Goal: Task Accomplishment & Management: Use online tool/utility

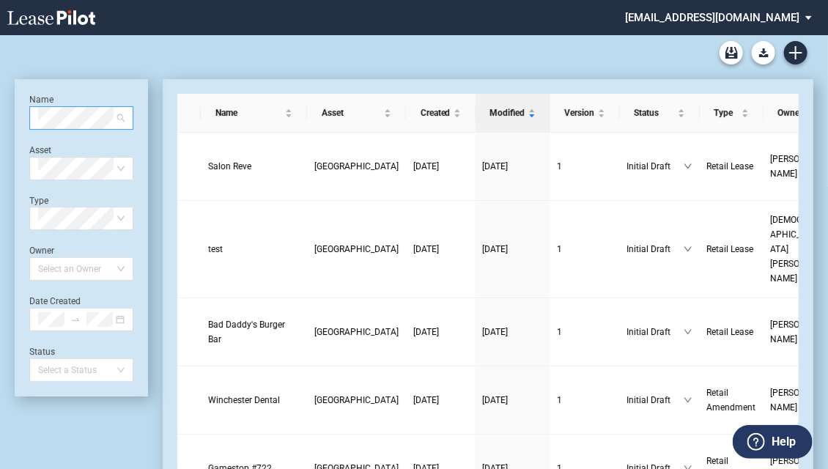
click at [117, 120] on span at bounding box center [81, 118] width 87 height 22
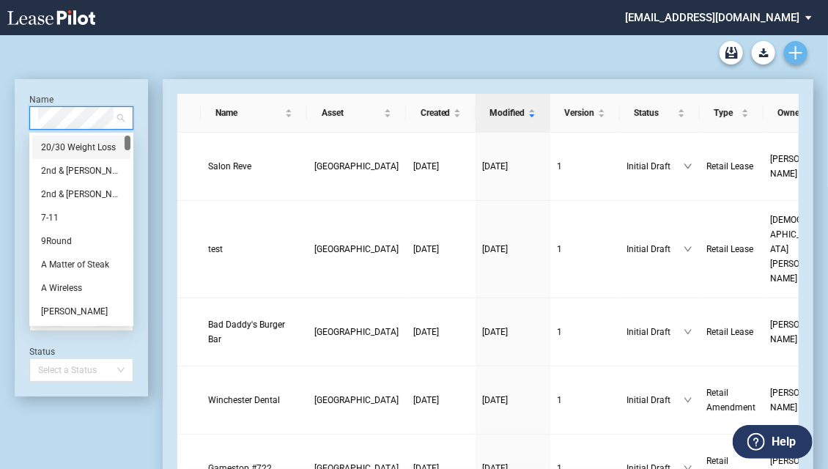
click at [795, 48] on icon "Create new document" at bounding box center [796, 52] width 13 height 13
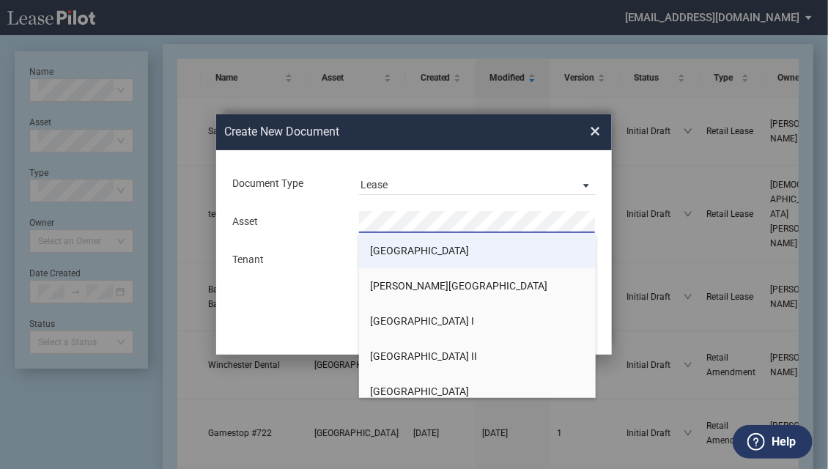
click at [391, 246] on span "Arbor Square" at bounding box center [419, 251] width 99 height 12
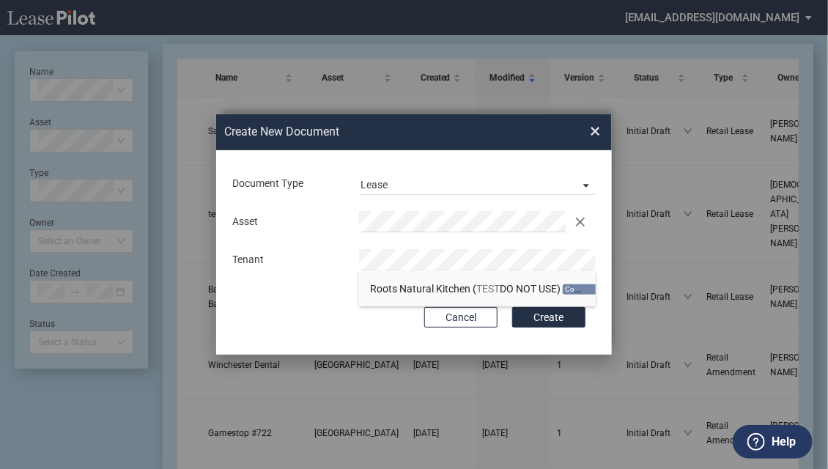
click at [539, 316] on button "Create" at bounding box center [548, 317] width 73 height 21
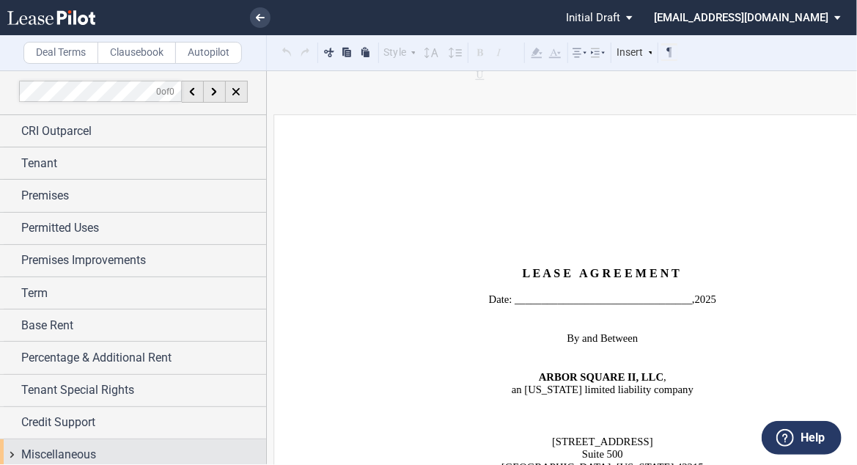
scroll to position [7, 0]
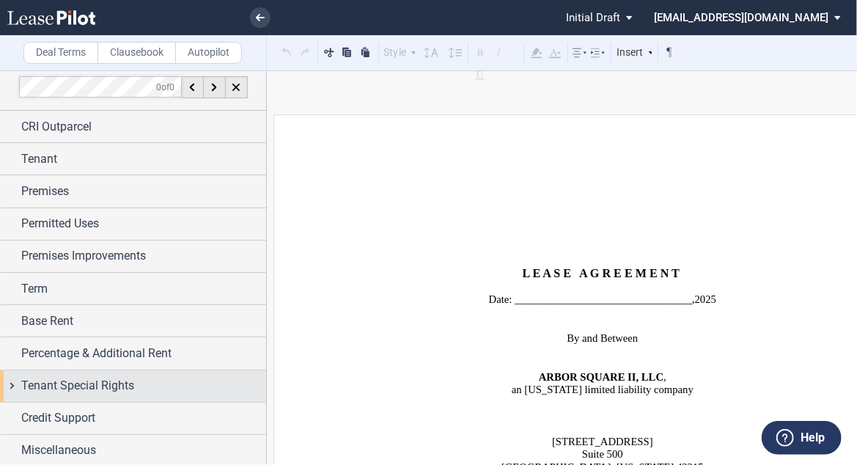
click at [124, 381] on span "Tenant Special Rights" at bounding box center [77, 386] width 113 height 18
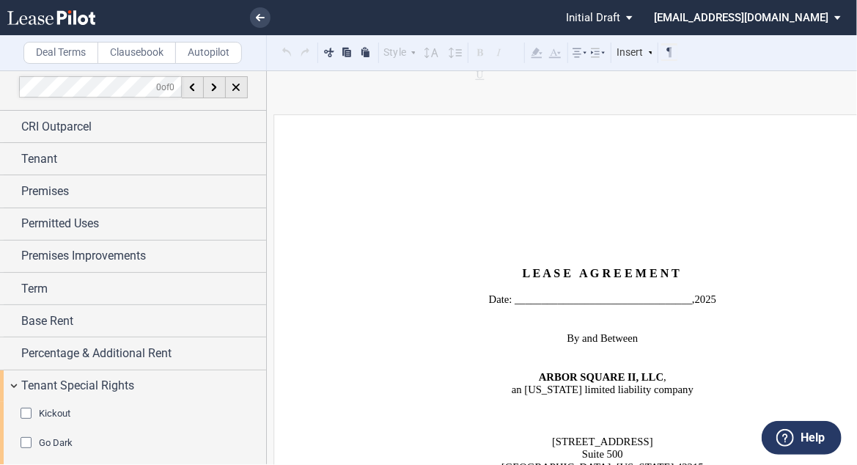
scroll to position [196, 0]
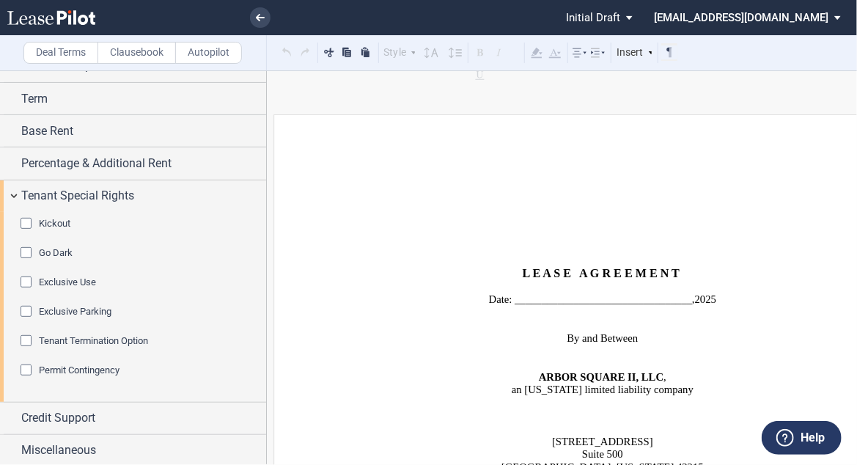
click at [84, 280] on span "Exclusive Use" at bounding box center [67, 281] width 57 height 11
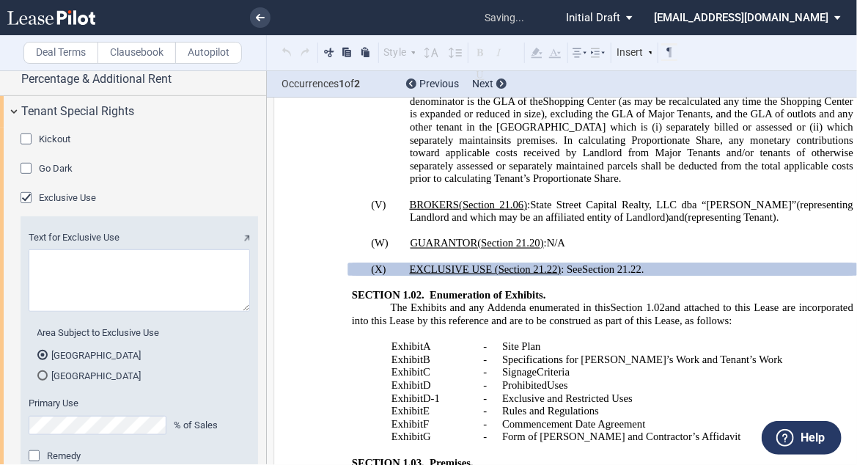
scroll to position [314, 0]
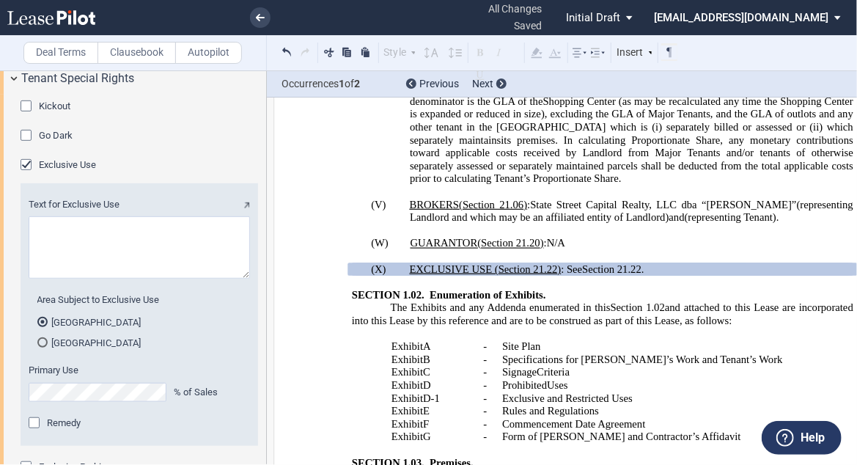
click at [37, 419] on div "Remedy" at bounding box center [36, 424] width 15 height 15
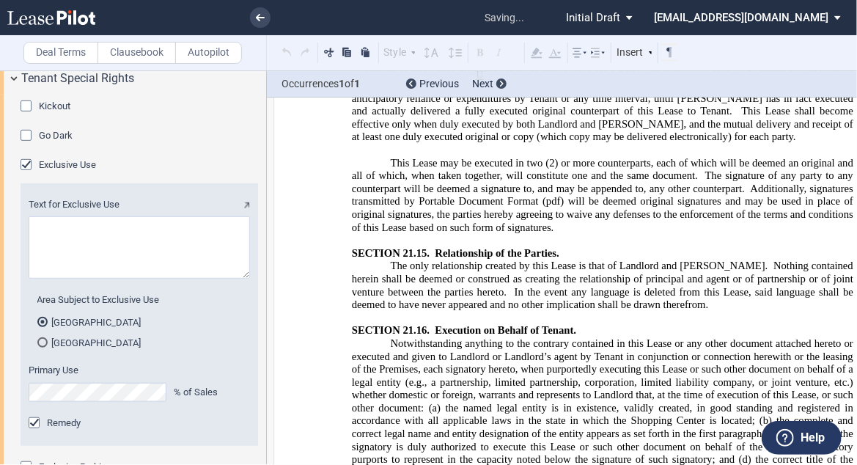
scroll to position [20855, 0]
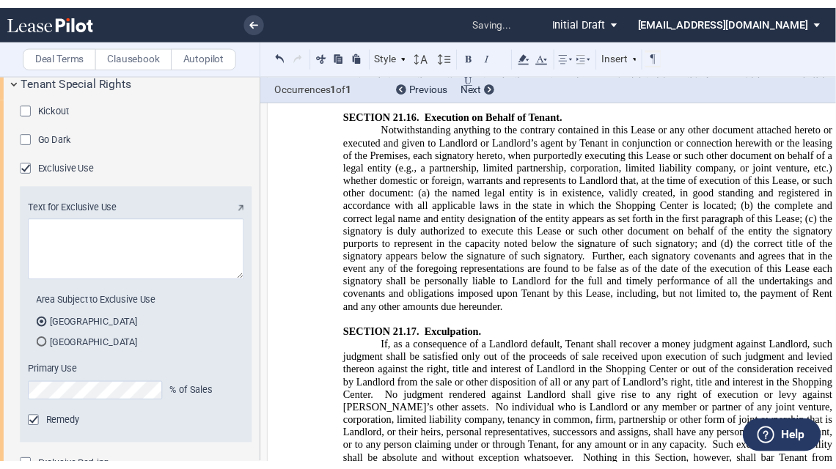
scroll to position [20738, 0]
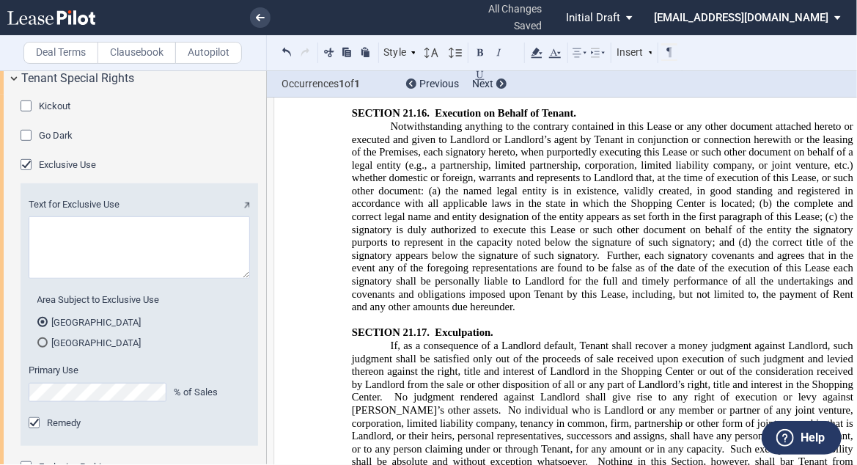
click at [103, 236] on textarea "Text for Exclusive Use" at bounding box center [139, 247] width 221 height 62
click at [35, 224] on textarea "Text for Exclusive Use" at bounding box center [139, 247] width 221 height 62
click at [58, 238] on textarea "Text for Exclusive Use" at bounding box center [139, 247] width 221 height 62
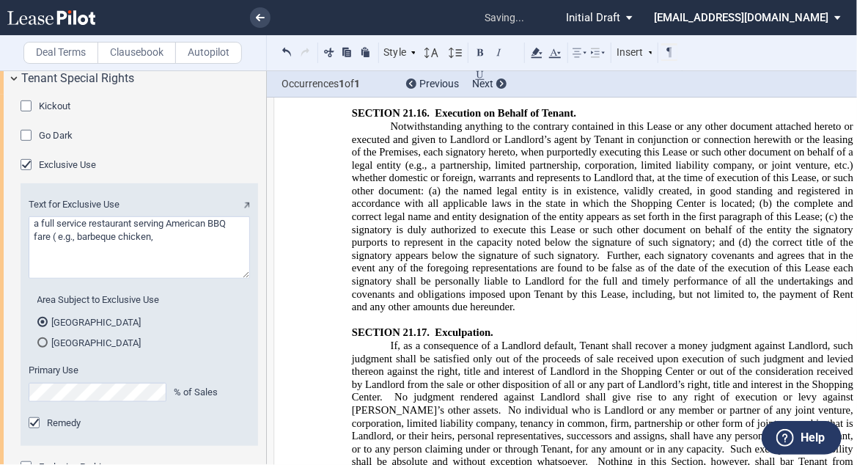
type textarea "a full service restaurant serving American BBQ fare ( e.g., barbeque chicken,"
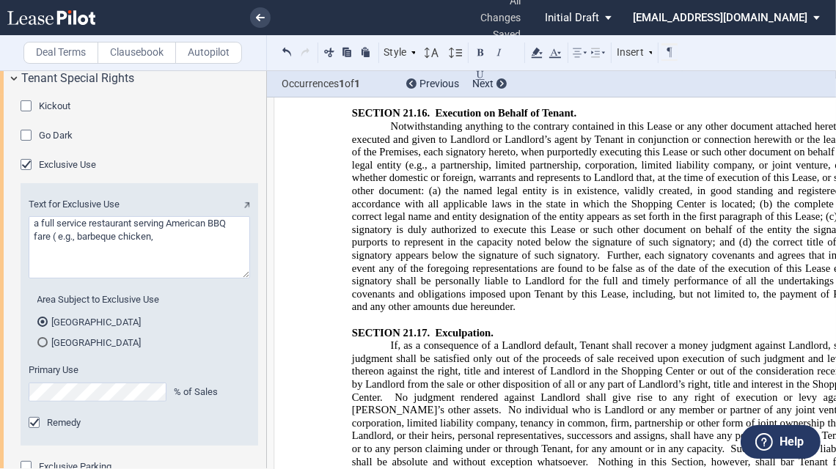
drag, startPoint x: 562, startPoint y: 257, endPoint x: 569, endPoint y: 253, distance: 7.9
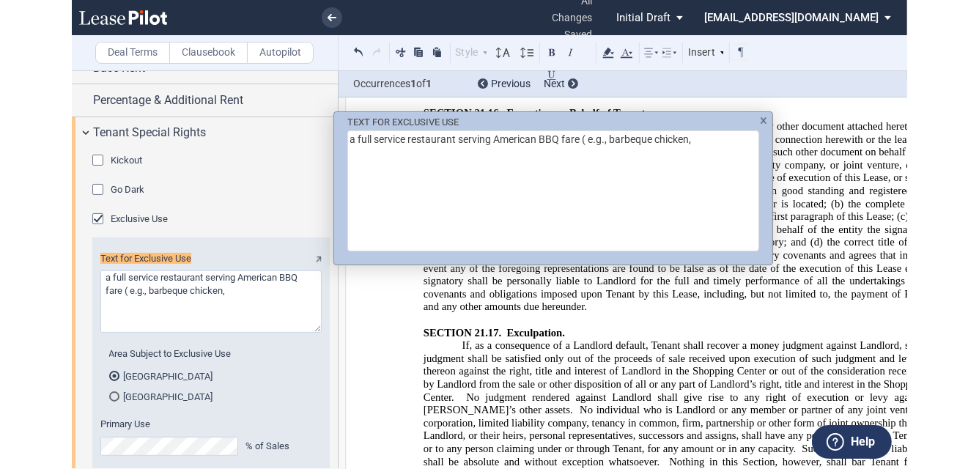
scroll to position [246, 0]
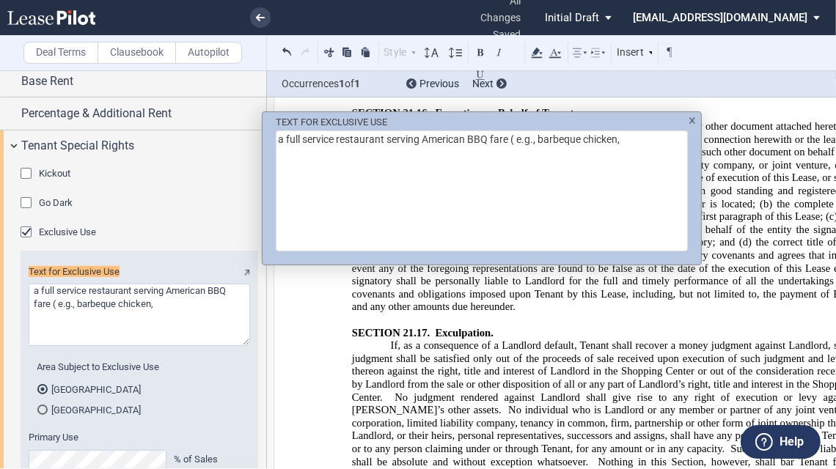
click at [629, 147] on textarea "a full service restaurant serving American BBQ fare ( e.g., barbeque chicken," at bounding box center [482, 191] width 412 height 121
drag, startPoint x: 625, startPoint y: 142, endPoint x: 510, endPoint y: 146, distance: 114.4
click at [510, 146] on textarea "a full service restaurant serving American BBQ fare ( e.g., barbeque chicken," at bounding box center [482, 191] width 412 height 121
type textarea "a full service restaurant serving American BBQ fare"
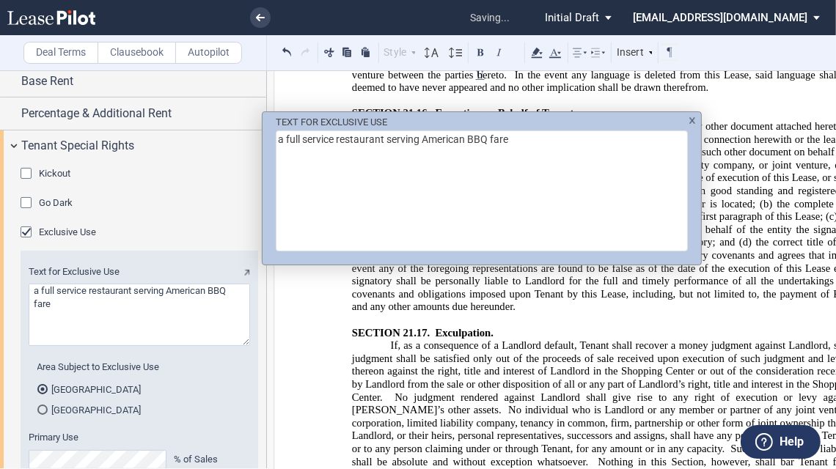
click at [419, 137] on textarea "a full service restaurant serving American BBQ fare" at bounding box center [482, 191] width 412 height 121
type textarea "a full service restaurant se American BBQ fare"
type textarea "a full service restaurant American BBQ fare"
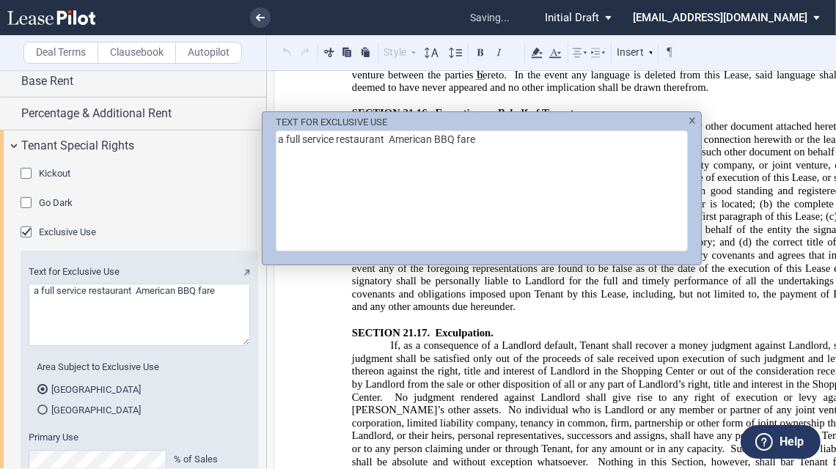
type textarea "a full service restaurant p American BBQ fare"
type textarea "a full service restaurant primaril American BBQ fare"
type textarea "a full service restaurant primarily American BBQ fare"
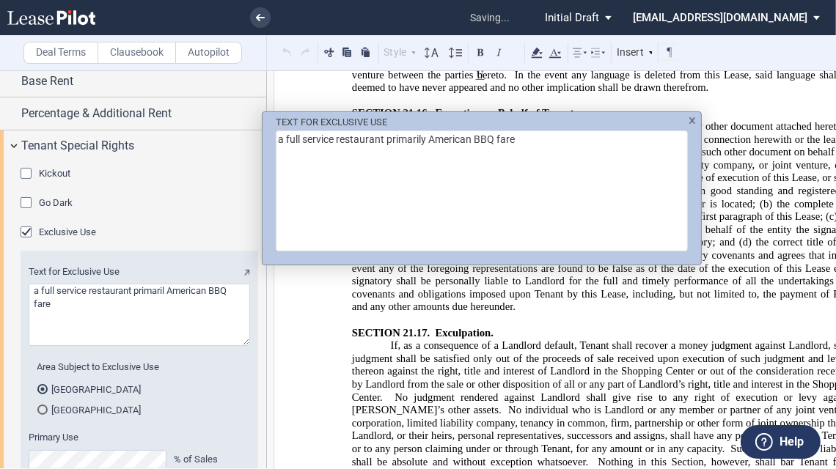
type textarea "a full service restaurant primarily American BBQ fare"
type textarea "a full service restaurant primarily serving American BBQ fare"
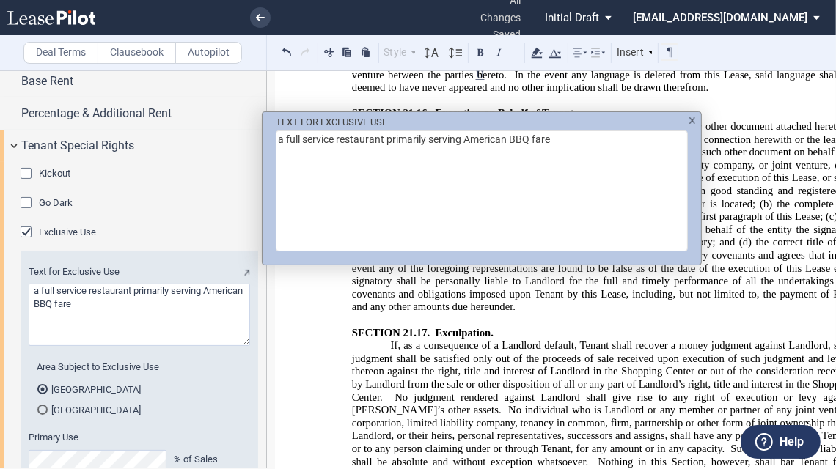
type textarea "a full service restaurant primarily servin American BBQ fare"
type textarea "a full service restaurant American BBQ fare"
type textarea "a full service restaurant o American BBQ fare"
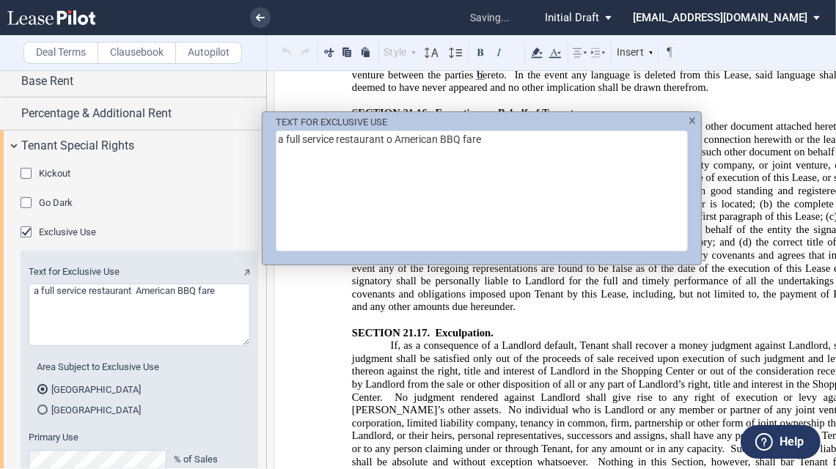
type textarea "a full service restaurant o American BBQ fare"
type textarea "a full service restaurant offering menu items American BBQ fare"
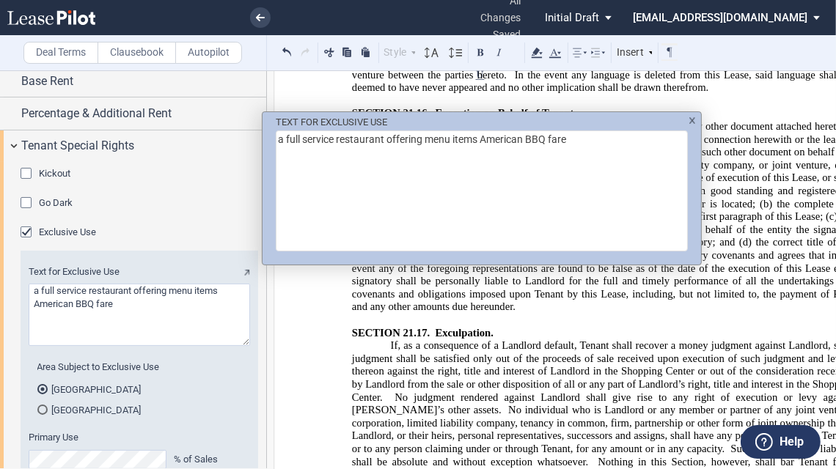
type textarea "a full service restaurant offering menu items American BBQ fare"
type textarea "a full service restaurant offering menu items pr American BBQ fare"
type textarea "a full service restaurant offering menu items primarily consisti American BBQ f…"
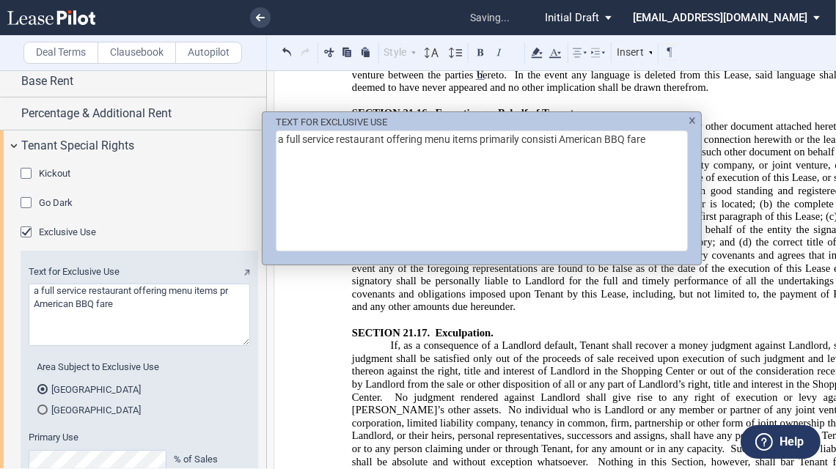
type textarea "a full service restaurant offering menu items primarily consisti American BBQ f…"
type textarea "a full service restaurant offering menu items primarily consistinf American BBQ…"
type textarea "a full service restaurant offering menu items primarily consisting o American B…"
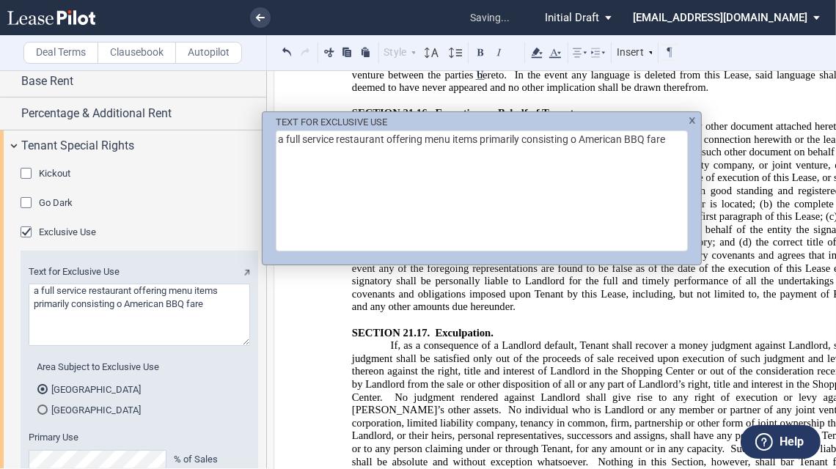
type textarea "a full service restaurant offering menu items primarily consisting of American …"
drag, startPoint x: 586, startPoint y: 134, endPoint x: 670, endPoint y: 140, distance: 84.5
click at [670, 140] on textarea "a full service restaurant offering menu items primarily consisting of American …" at bounding box center [482, 191] width 412 height 121
type textarea "a full service restaurant offering menu items primarily consisting of"
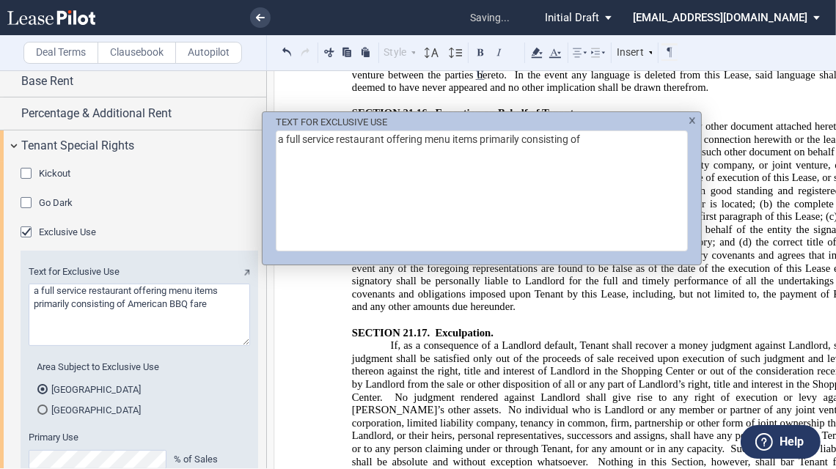
type textarea "a full service restaurant offering menu items primarily consisting of"
type textarea "a full service restaurant offering menu items primarily consisting of b"
type textarea "a full service restaurant offering menu items primarily consisting of"
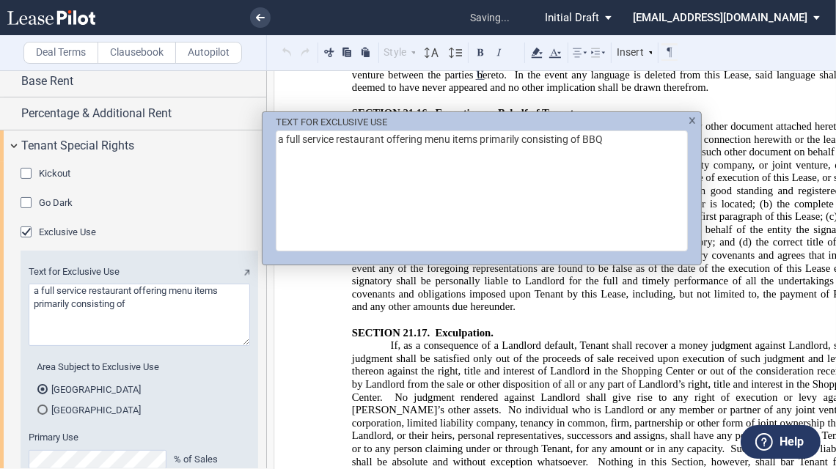
type textarea "a full service restaurant offering menu items primarily consisting of BBQ"
type textarea "a full service restaurant offering menu items primarily consisting of BBQ c"
type textarea "a full service restaurant offering menu items primarily consisting of BBQ chicv"
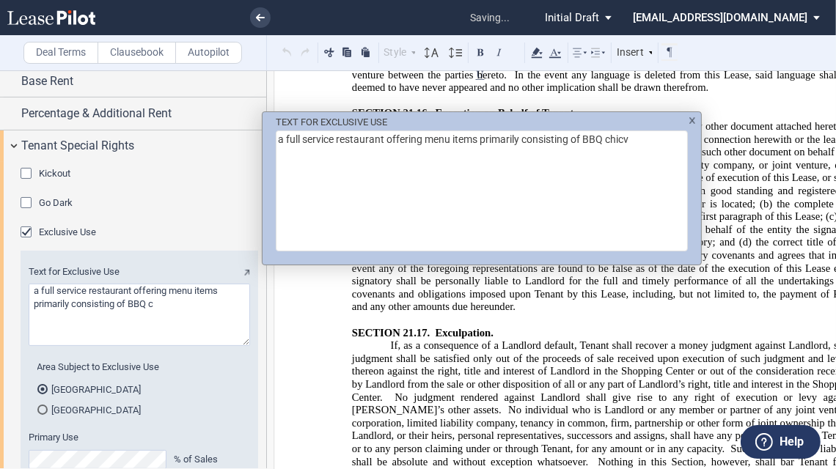
type textarea "a full service restaurant offering menu items primarily consisting of BBQ chicv"
type textarea "a full service restaurant offering menu items primarily consisting of BBQ chic"
type textarea "a full service restaurant offering menu items primarily consisting of BBQ chick…"
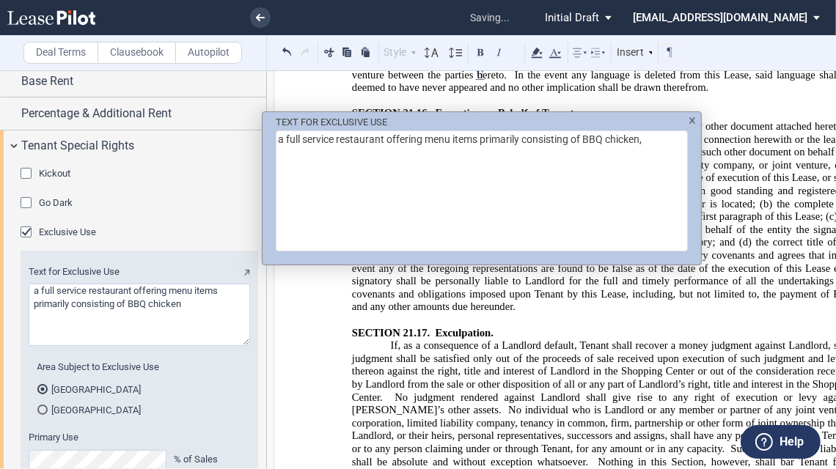
type textarea "a full service restaurant offering menu items primarily consisting of BBQ chick…"
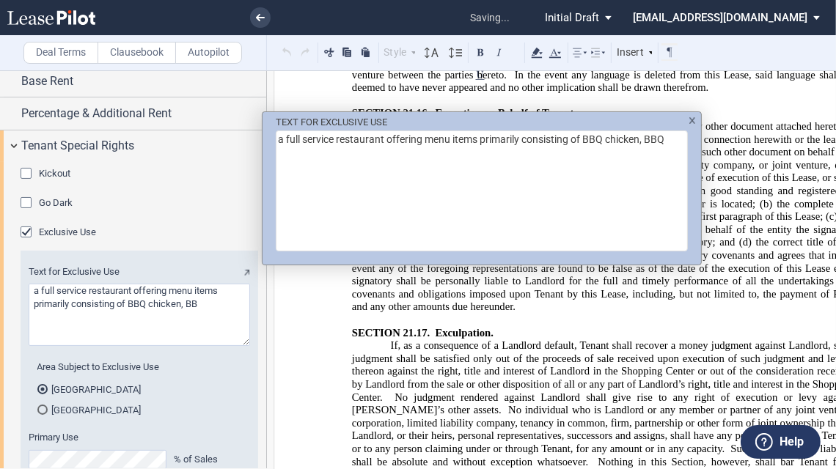
type textarea "a full service restaurant offering menu items primarily consisting of BBQ chick…"
click at [592, 143] on textarea "a full service restaurant offering menu items primarily consisting of BBQ chick…" at bounding box center [482, 191] width 412 height 121
drag, startPoint x: 587, startPoint y: 139, endPoint x: 645, endPoint y: 147, distance: 59.2
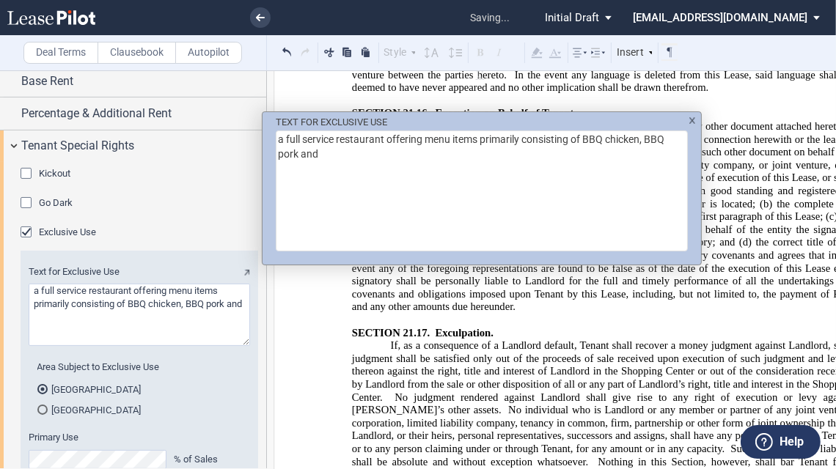
click at [645, 147] on textarea "a full service restaurant offering menu items primarily consisting of BBQ chick…" at bounding box center [482, 191] width 412 height 121
type textarea "a full service restaurant offering menu items primarily consisting of \"
type textarea "a full service restaurant offering menu items primarily consisting of \\"
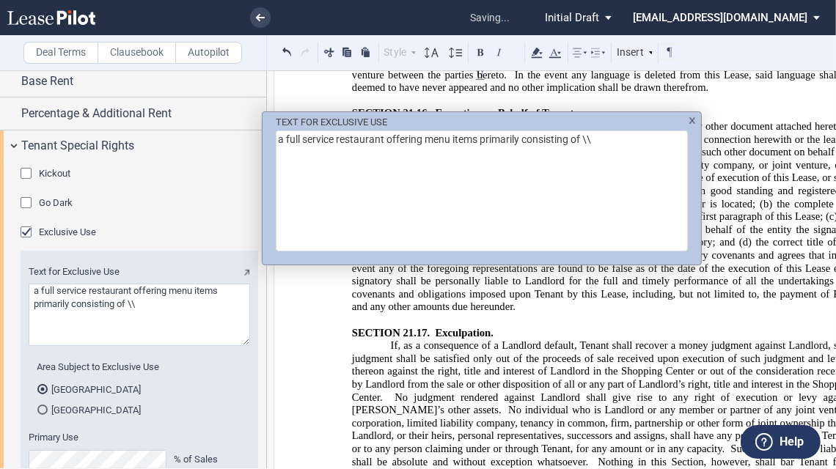
type textarea "a full service restaurant offering menu items primarily consisting of \\b"
type textarea "a full service restaurant offering menu items primarily consisting of"
type textarea "a full service restaurant offering menu items primarily consisting of American"
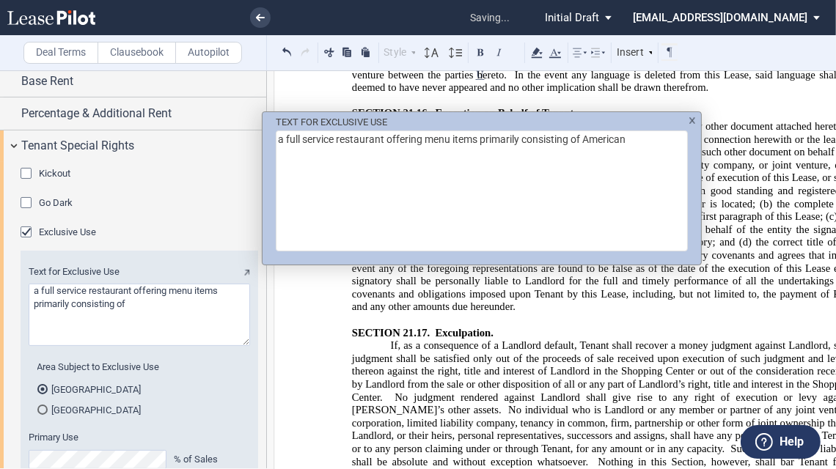
type textarea "a full service restaurant offering menu items primarily consisting of American"
type textarea "a full service restaurant offering menu items primarily consisting of American-…"
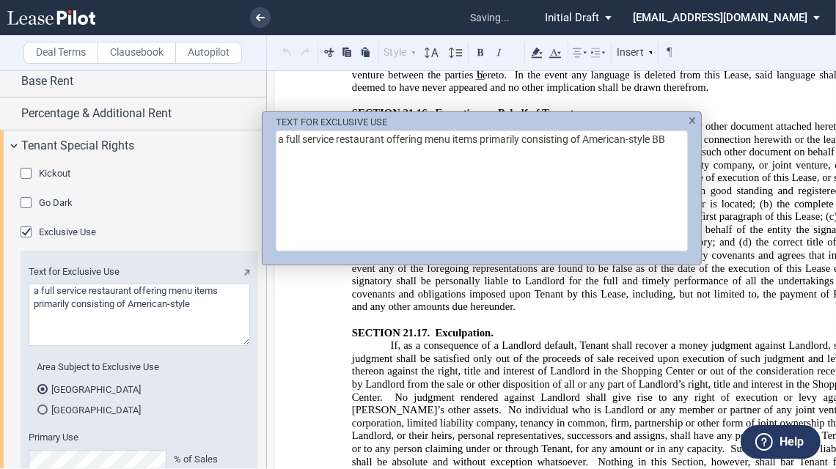
type textarea "a full service restaurant offering menu items primarily consisting of American-…"
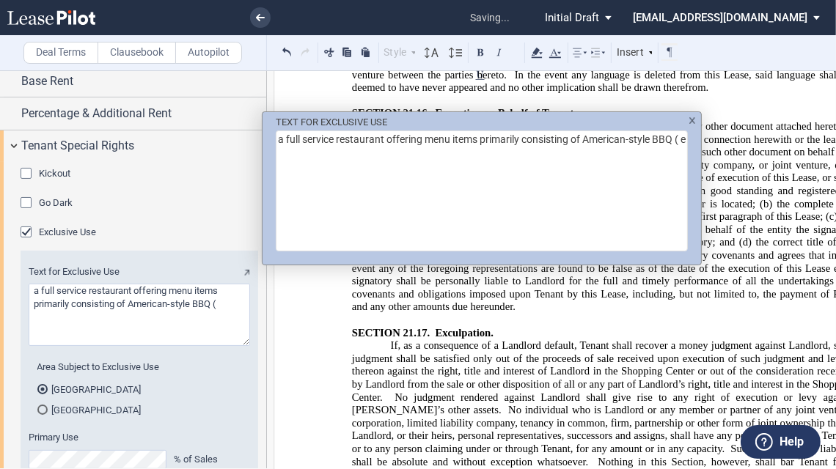
type textarea "a full service restaurant offering menu items primarily consisting of American-…"
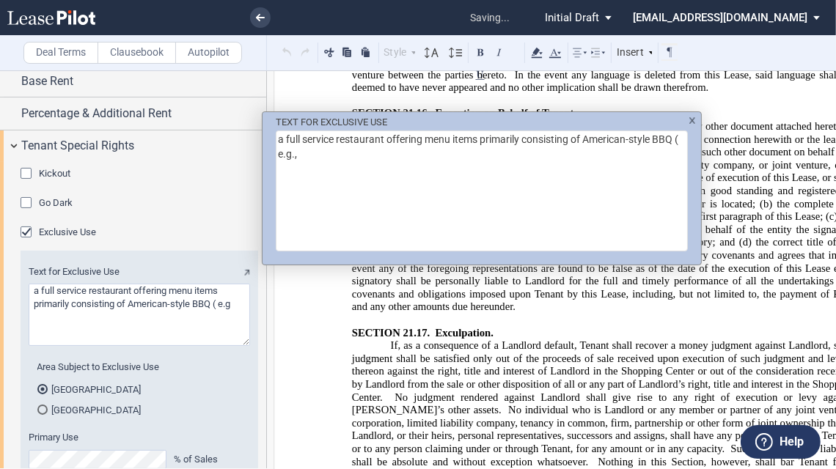
type textarea "a full service restaurant offering menu items primarily consisting of American-…"
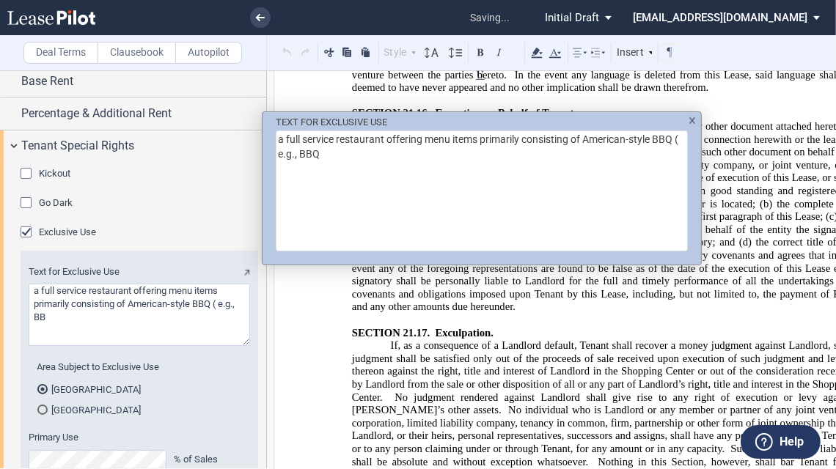
type textarea "a full service restaurant offering menu items primarily consisting of American-…"
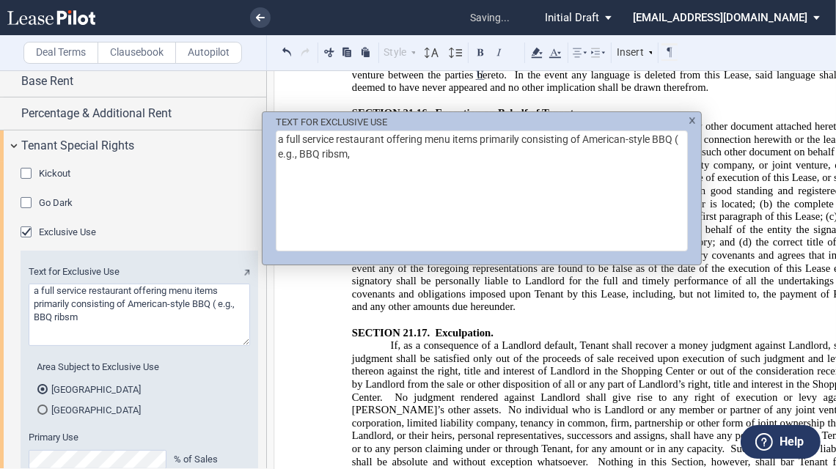
type textarea "a full service restaurant offering menu items primarily consisting of American-…"
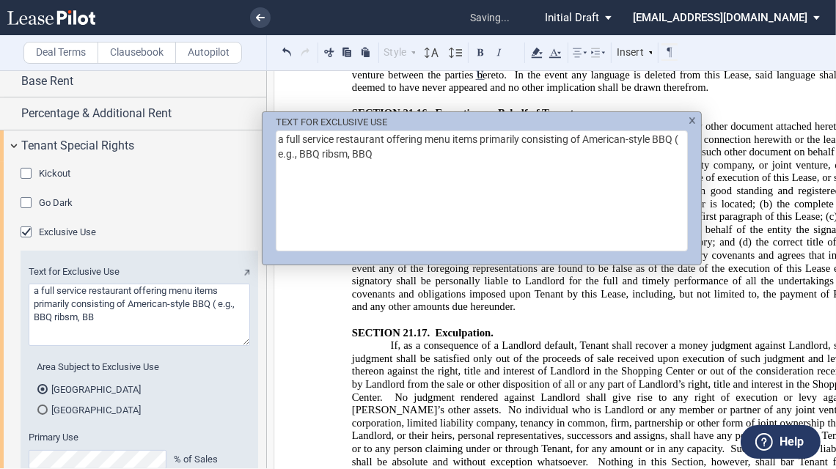
type textarea "a full service restaurant offering menu items primarily consisting of American-…"
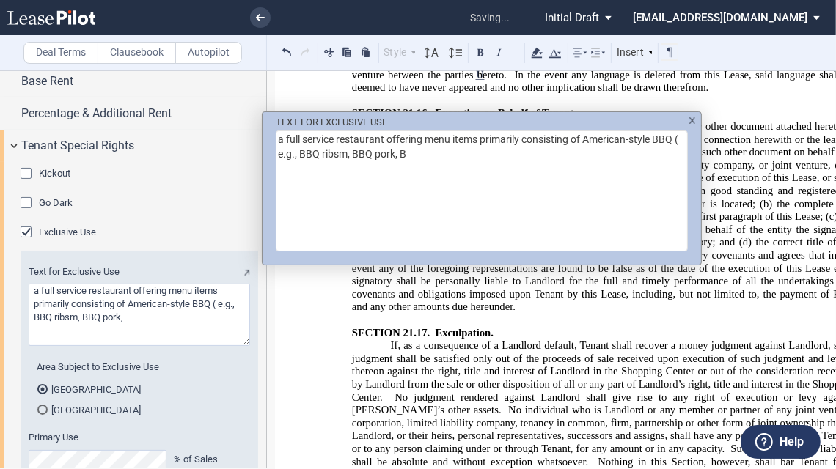
type textarea "a full service restaurant offering menu items primarily consisting of American-…"
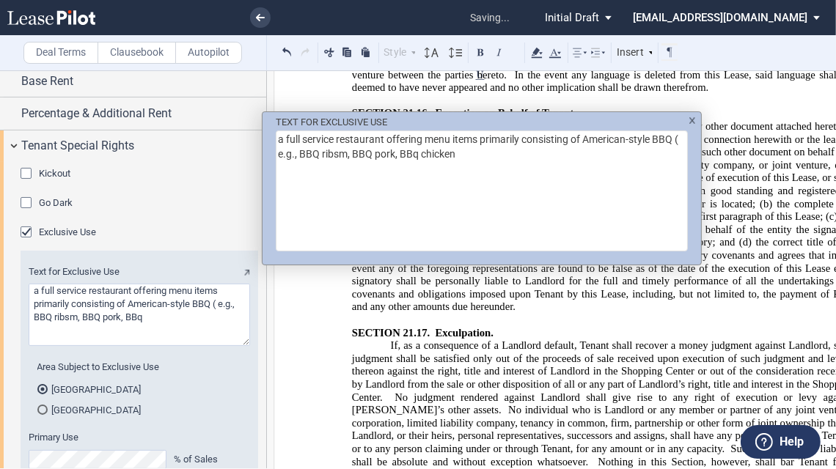
type textarea "a full service restaurant offering menu items primarily consisting of American-…"
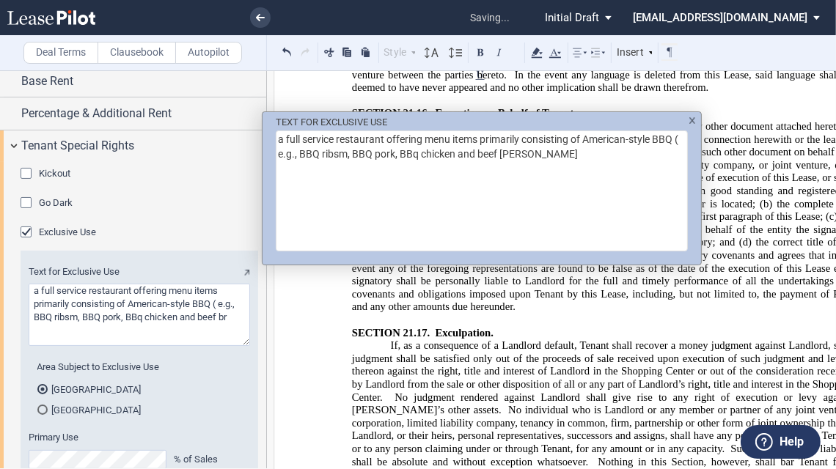
type textarea "a full service restaurant offering menu items primarily consisting of American-…"
click at [353, 149] on textarea "a full service restaurant offering menu items primarily consisting of American-…" at bounding box center [482, 191] width 412 height 121
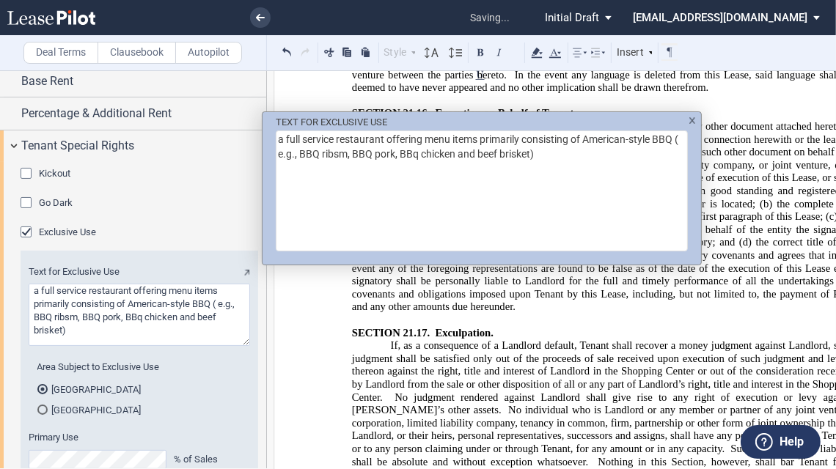
type textarea "a full service restaurant offering menu items primarily consisting of American-…"
click at [412, 157] on textarea "a full service restaurant offering menu items primarily consisting of American-…" at bounding box center [482, 191] width 412 height 121
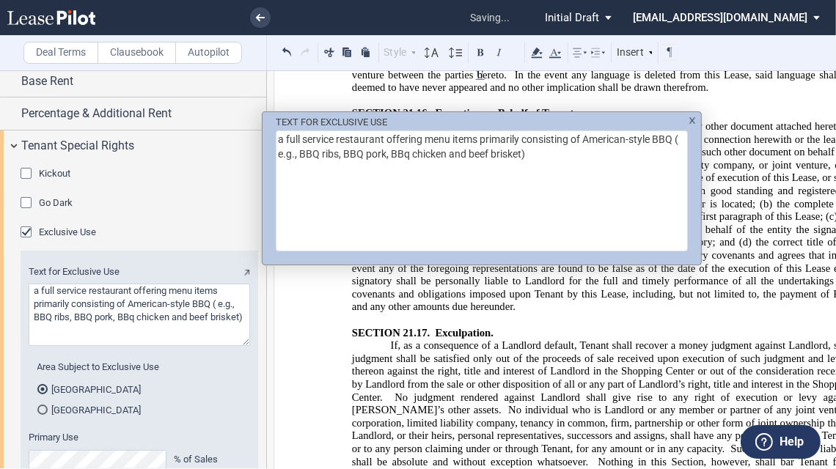
type textarea "a full service restaurant offering menu items primarily consisting of American-…"
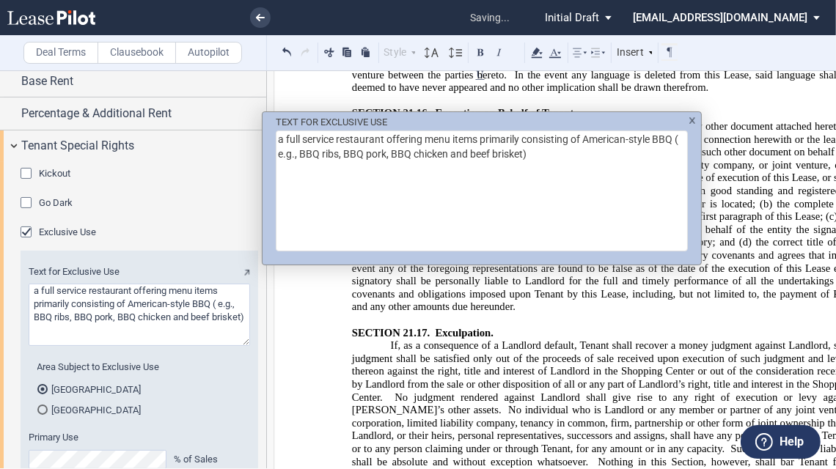
click at [369, 314] on div "TEXT FOR EXCLUSIVE USE a full service restaurant offering menu items primarily …" at bounding box center [418, 234] width 836 height 469
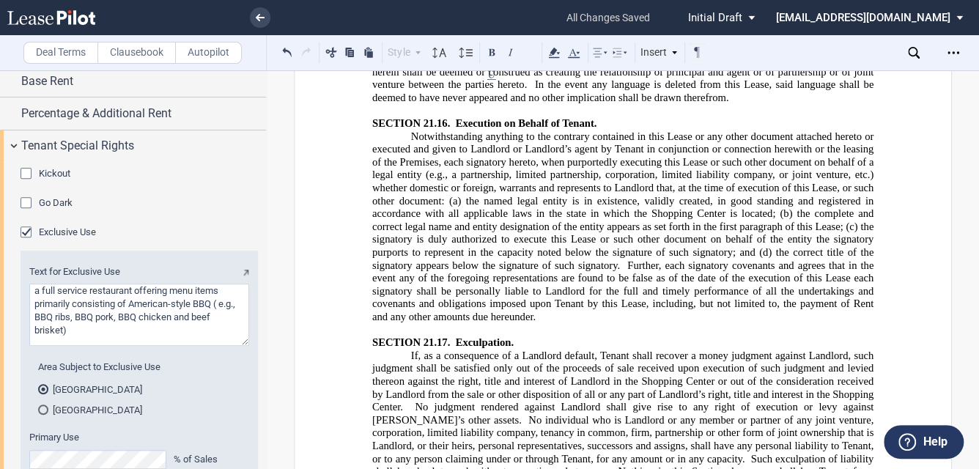
drag, startPoint x: 0, startPoint y: 224, endPoint x: 115, endPoint y: 213, distance: 115.7
click at [124, 213] on div "Kickout Minimum Sales $ Testing Period Year(s) Go Dark Go Dark Option One Day S…" at bounding box center [133, 393] width 266 height 463
drag, startPoint x: 442, startPoint y: 239, endPoint x: 440, endPoint y: 226, distance: 13.4
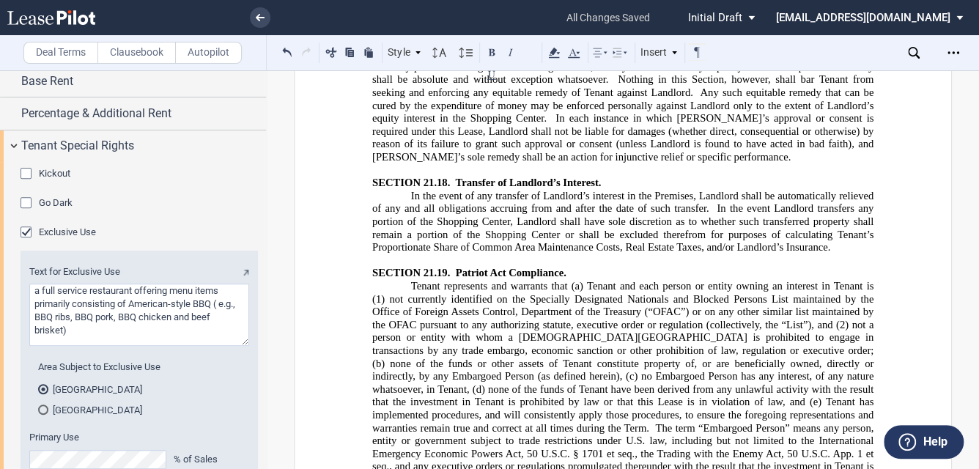
scroll to position [21138, 0]
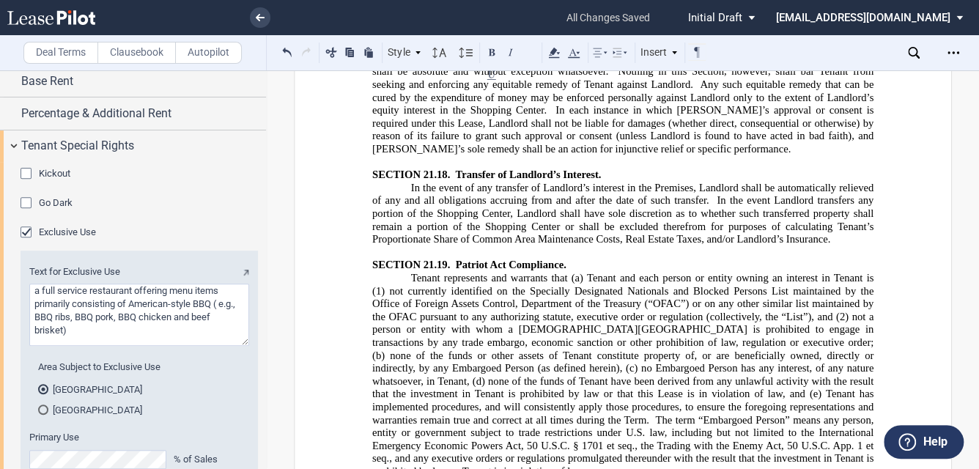
drag, startPoint x: 426, startPoint y: 207, endPoint x: 764, endPoint y: 427, distance: 402.8
click at [348, 51] on button at bounding box center [351, 52] width 18 height 18
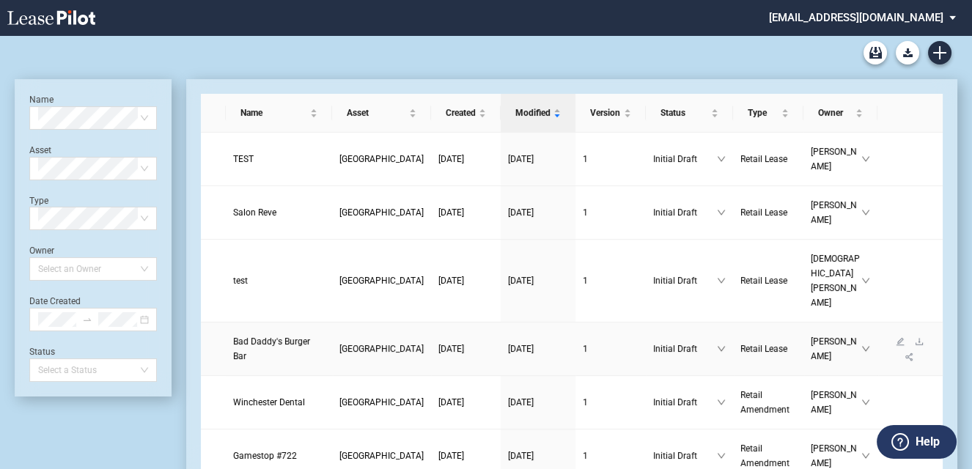
click at [256, 337] on span "Bad Daddy's Burger Bar" at bounding box center [271, 349] width 77 height 25
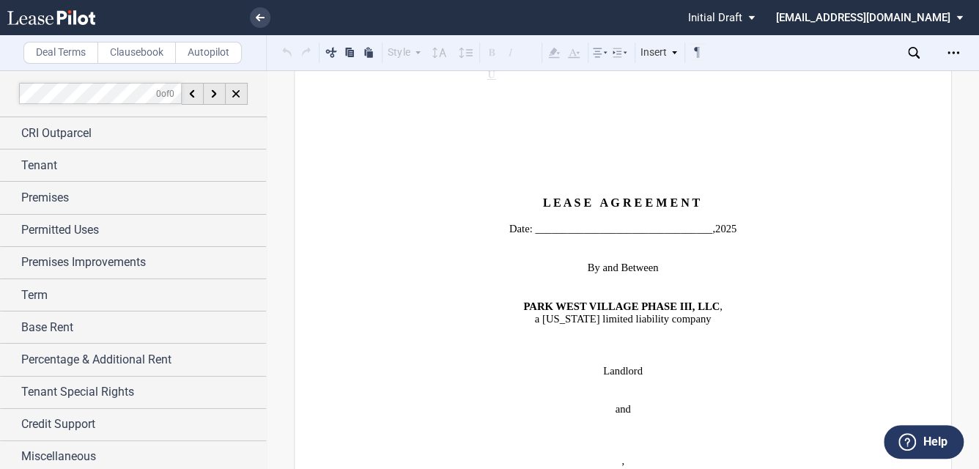
scroll to position [176, 0]
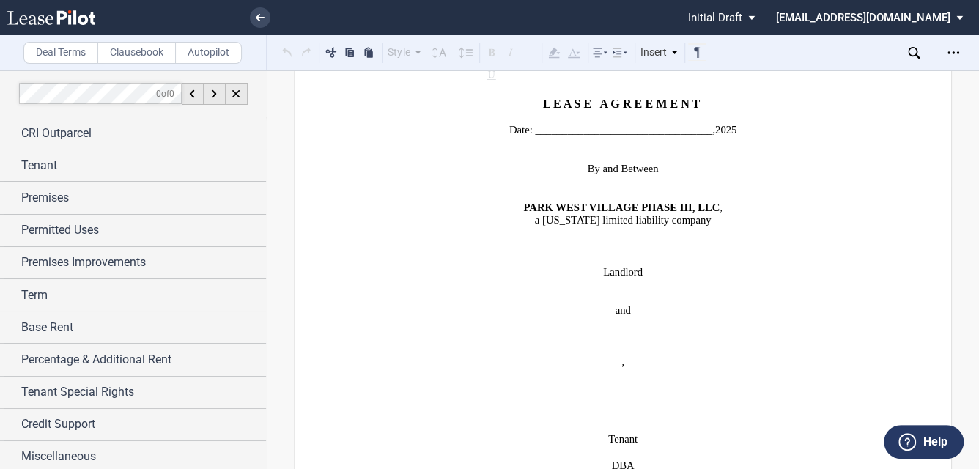
click at [915, 51] on icon at bounding box center [914, 53] width 12 height 12
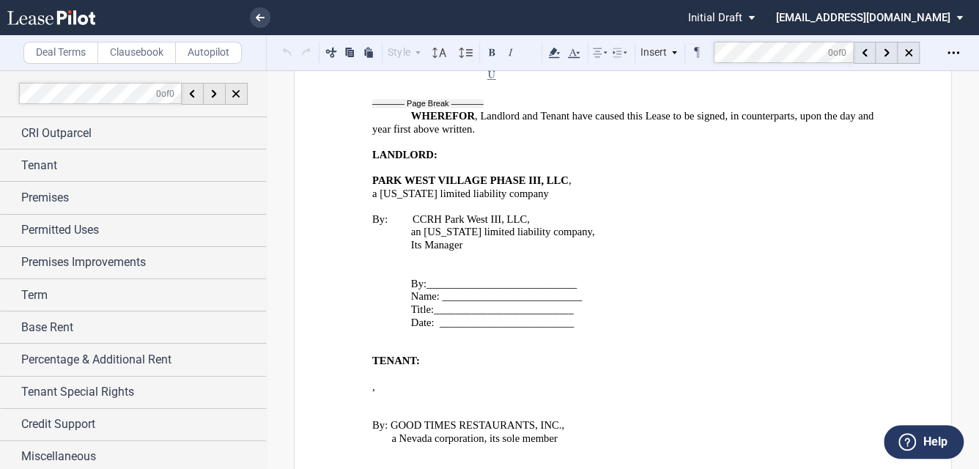
scroll to position [25676, 0]
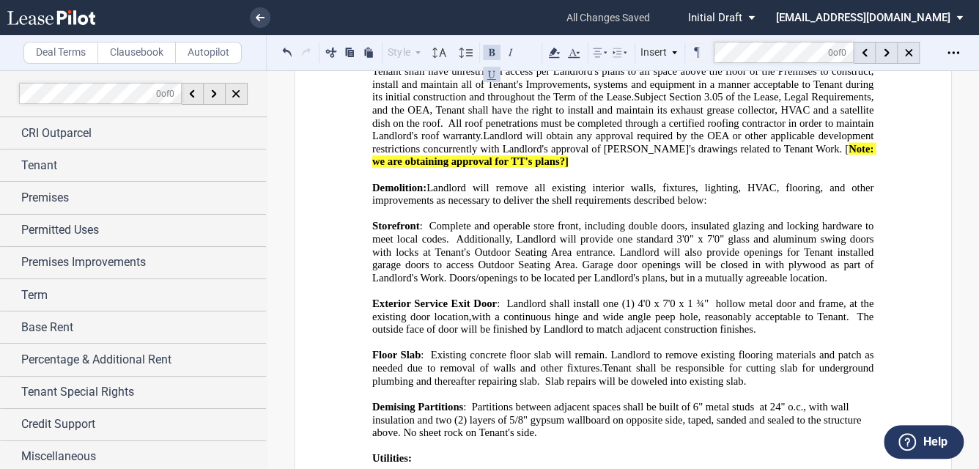
scroll to position [30954, 0]
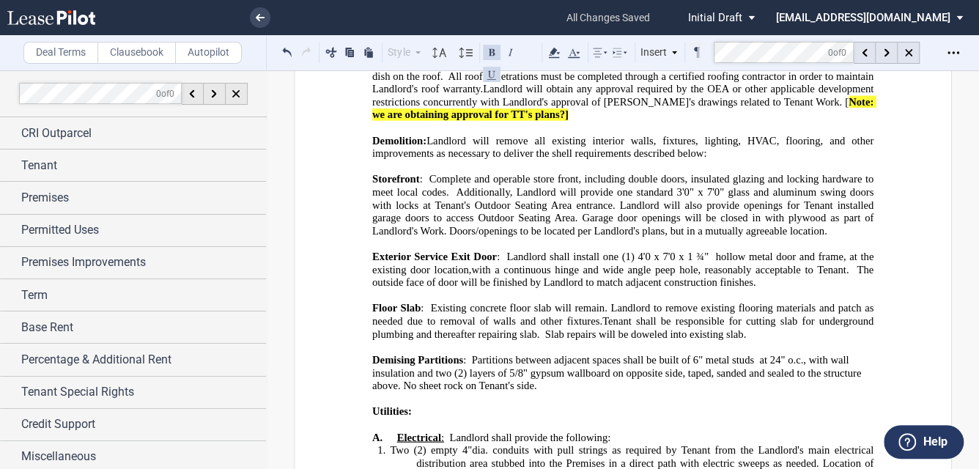
drag, startPoint x: 970, startPoint y: 394, endPoint x: 964, endPoint y: 382, distance: 13.8
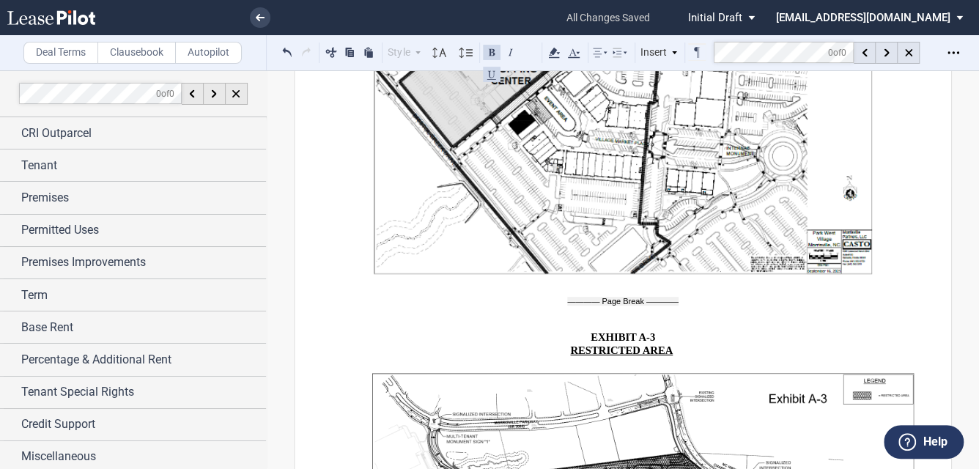
scroll to position [26931, 0]
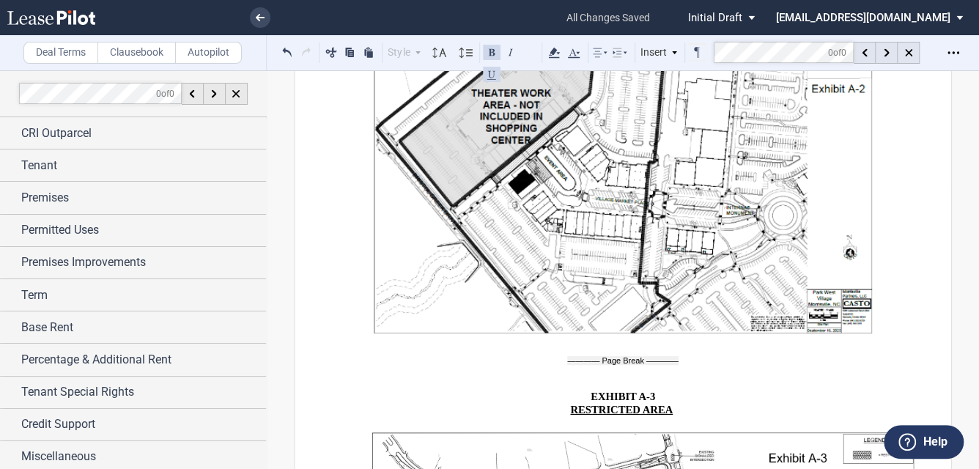
click at [664, 57] on div "Insert" at bounding box center [660, 52] width 43 height 19
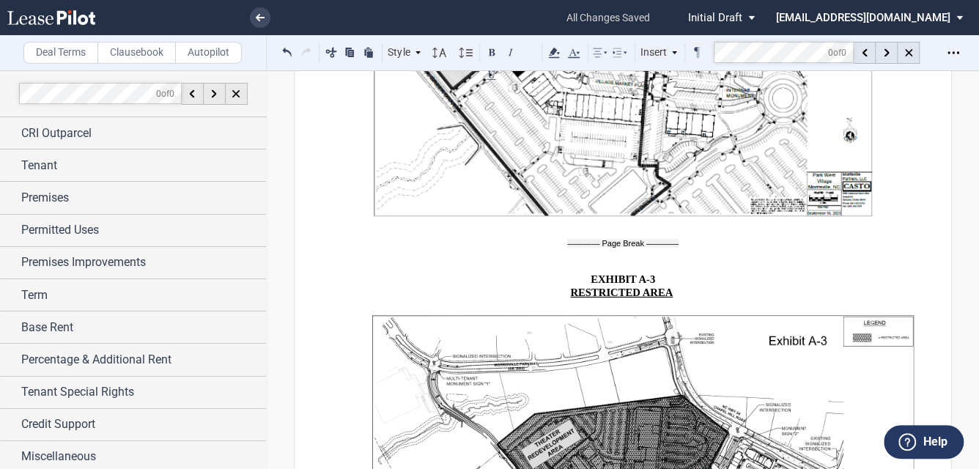
scroll to position [27224, 0]
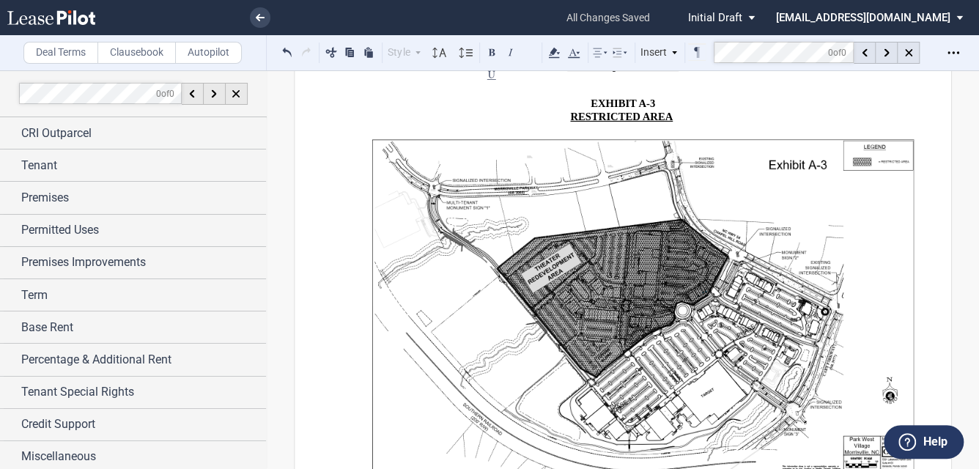
drag, startPoint x: 411, startPoint y: 253, endPoint x: 837, endPoint y: 263, distance: 426.1
click at [293, 49] on button at bounding box center [288, 52] width 18 height 18
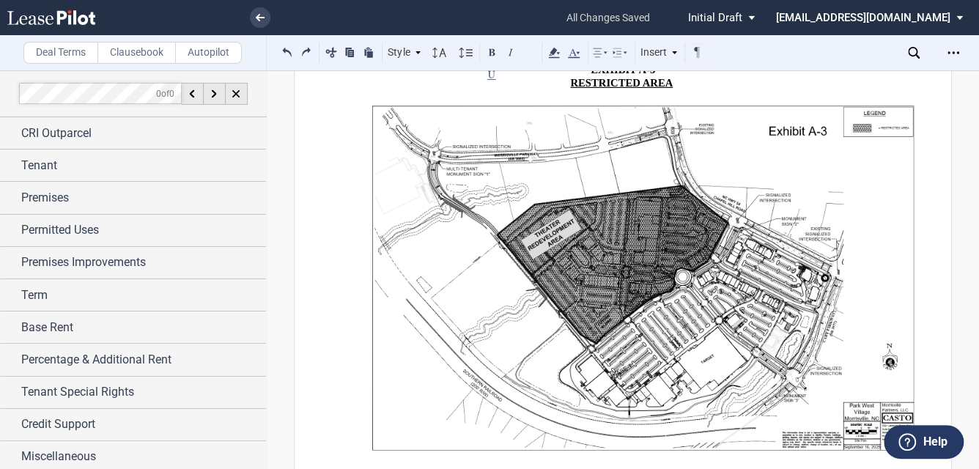
scroll to position [27165, 0]
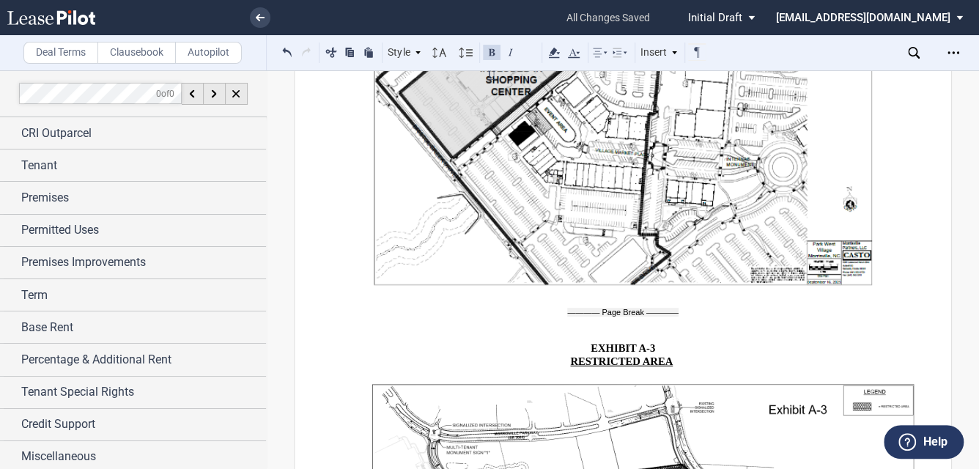
scroll to position [26931, 0]
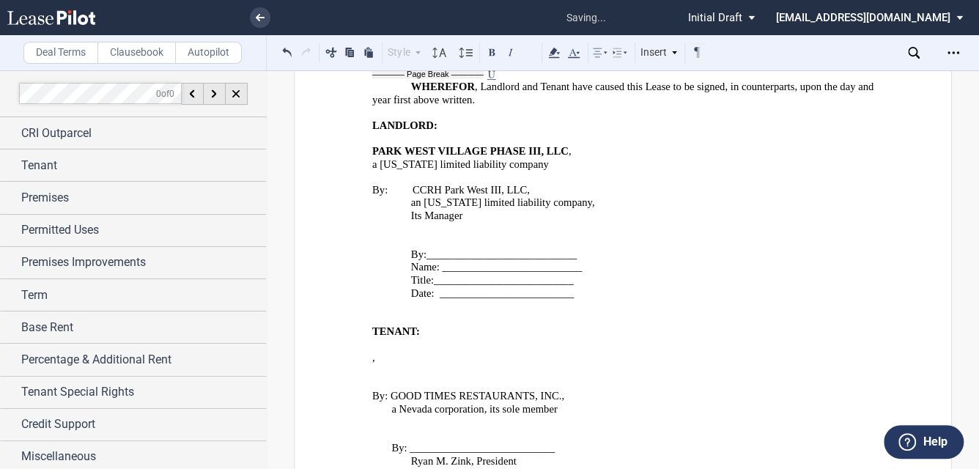
scroll to position [25183, 0]
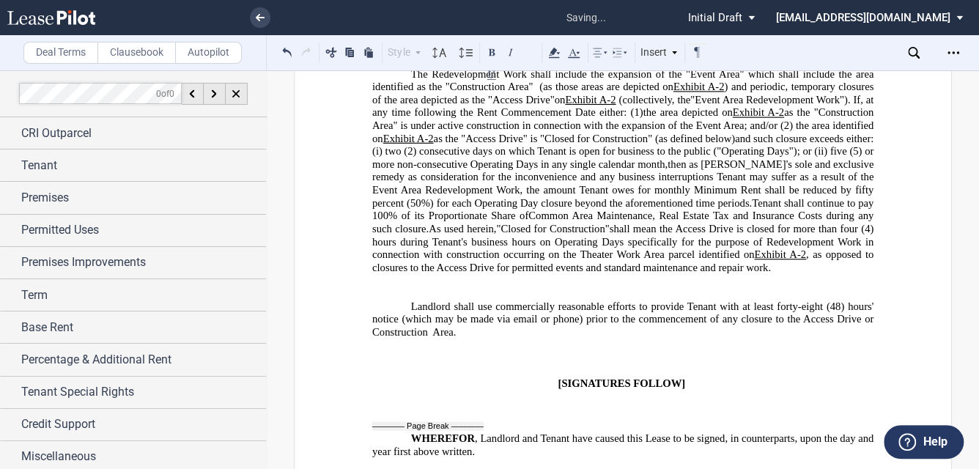
click at [910, 44] on div "Download Download Commencement Date Agreement Share Document Print Create a New…" at bounding box center [943, 52] width 71 height 23
click at [910, 51] on icon at bounding box center [914, 53] width 12 height 12
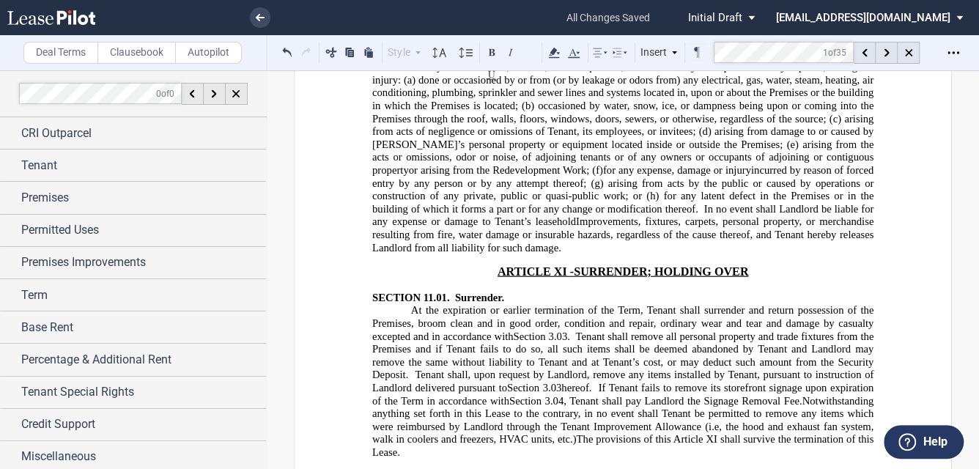
scroll to position [7821, 0]
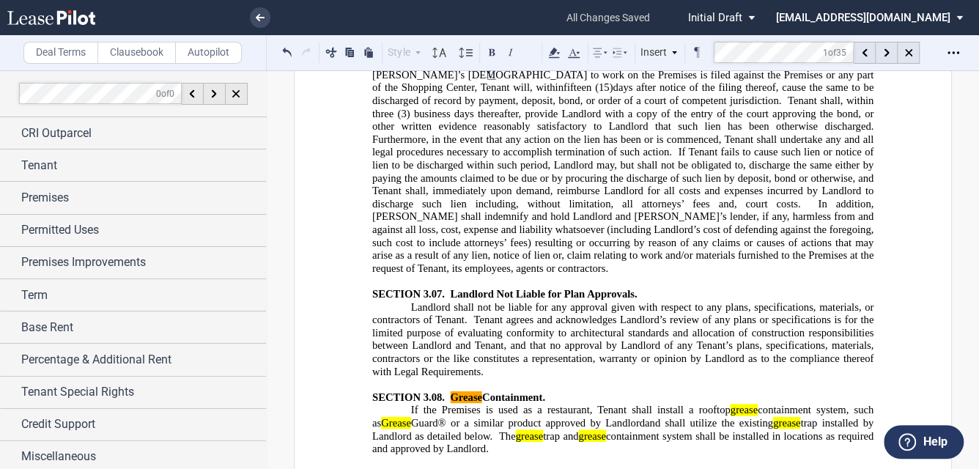
click at [559, 392] on p "SECTION 3.08. Grease Containment." at bounding box center [622, 398] width 501 height 13
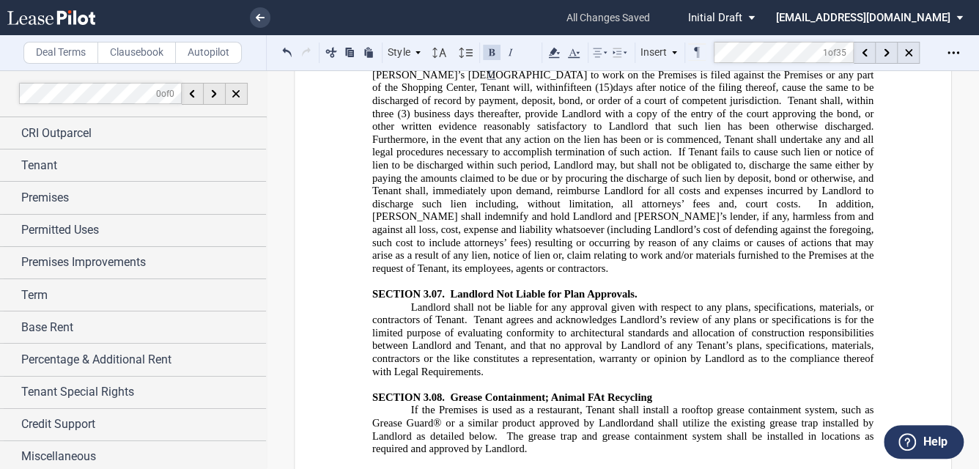
click at [594, 392] on span "Grease Containment; Animal FAt Recycling" at bounding box center [551, 398] width 202 height 12
click at [651, 392] on p "SECTION 3.08. Grease Containment; Animal Fat Recycling" at bounding box center [622, 398] width 501 height 13
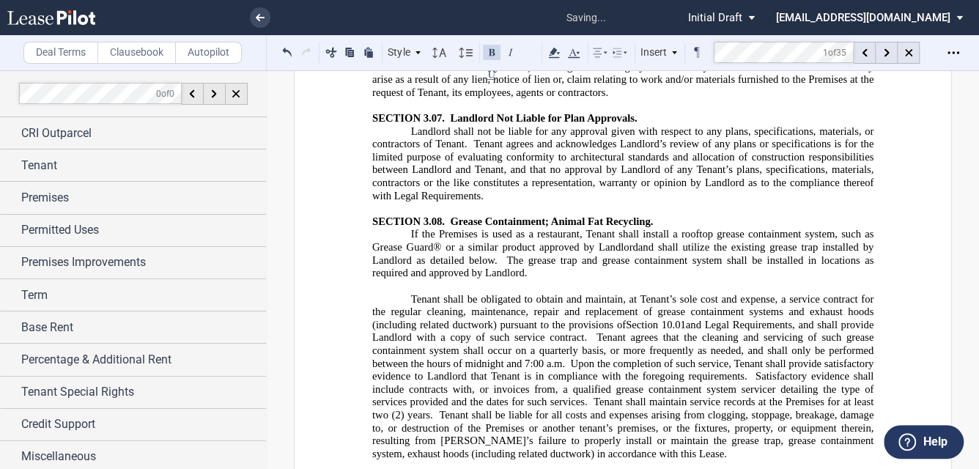
scroll to position [8115, 0]
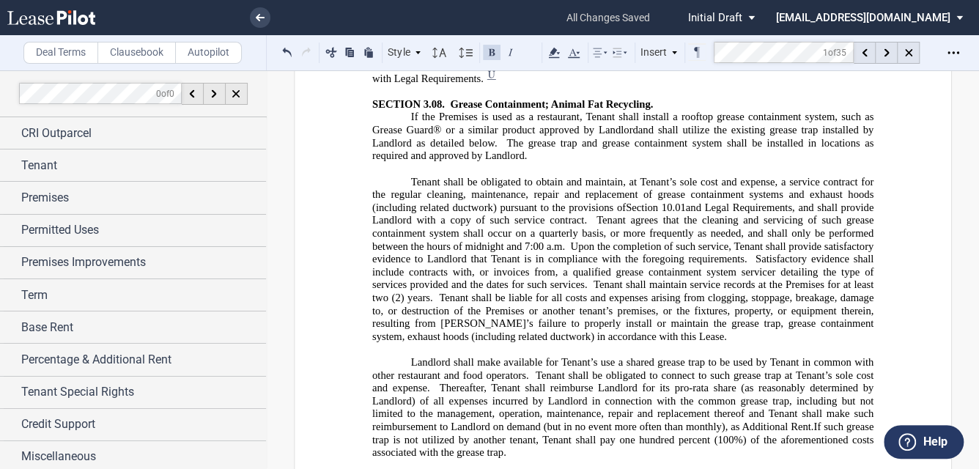
click at [573, 356] on p "Landlord shall make available for Tenant’s use a shared grease trap to be used …" at bounding box center [622, 407] width 501 height 103
click at [667, 468] on span "﻿Tenant shall be permitted to place its kitchen grease in a cocvered, secure co…" at bounding box center [591, 478] width 361 height 12
click at [669, 468] on span "﻿Tenant shall be permitted to place its kitchen grease in a clea, covered, secu…" at bounding box center [600, 478] width 378 height 12
drag, startPoint x: 720, startPoint y: 286, endPoint x: 748, endPoint y: 276, distance: 29.7
click at [720, 468] on span "﻿Tenant shall be permitted to place its kitchen grease in a clean, covered, sec…" at bounding box center [603, 478] width 384 height 12
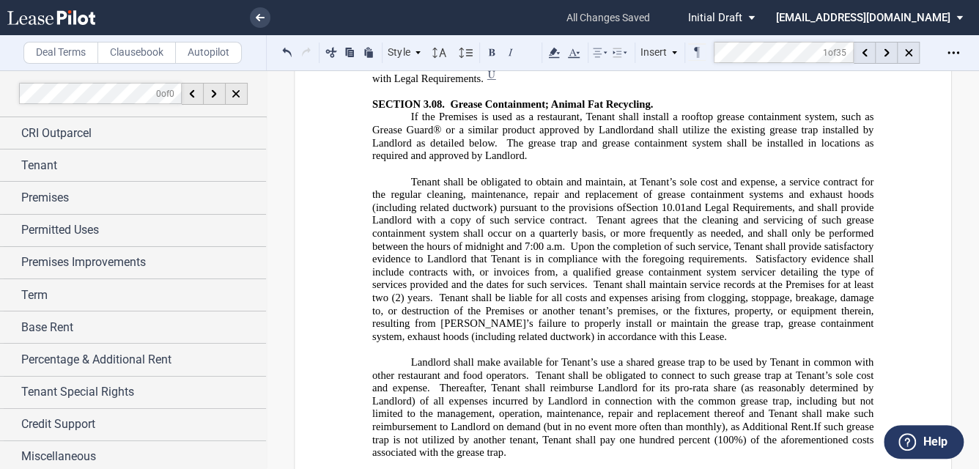
drag, startPoint x: 484, startPoint y: 303, endPoint x: 511, endPoint y: 293, distance: 28.8
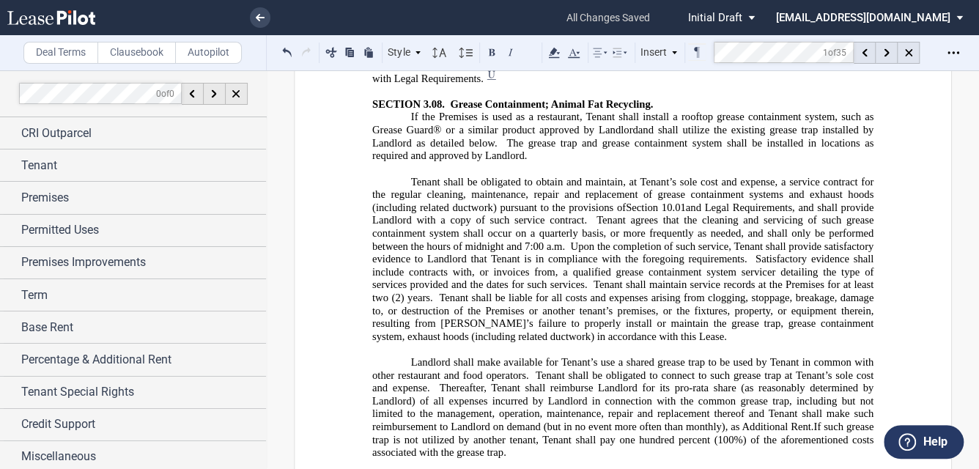
drag, startPoint x: 688, startPoint y: 284, endPoint x: 579, endPoint y: 289, distance: 109.3
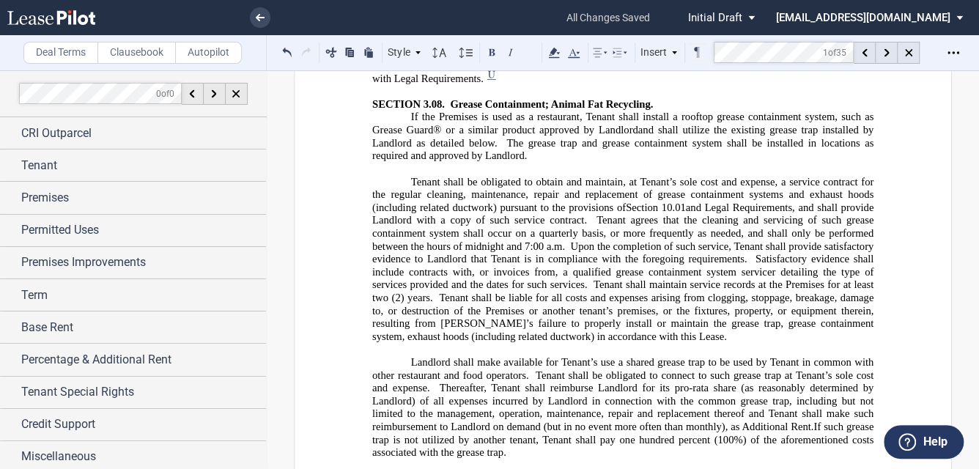
copy span "kitchen grease/animal fats"
drag, startPoint x: 592, startPoint y: 315, endPoint x: 582, endPoint y: 314, distance: 10.3
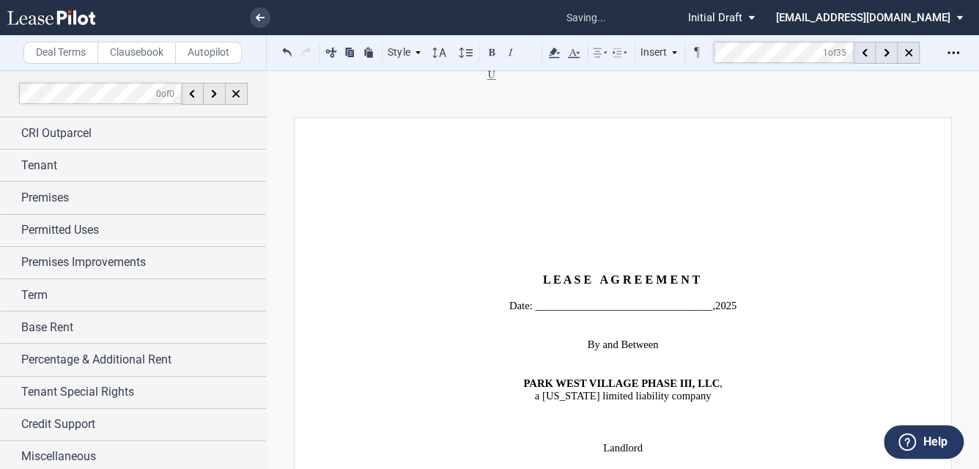
scroll to position [8115, 0]
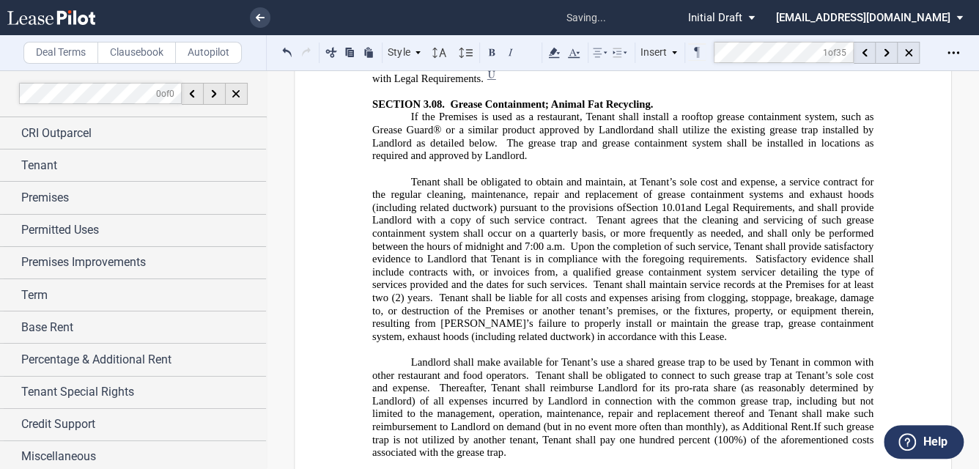
drag, startPoint x: 776, startPoint y: 324, endPoint x: 693, endPoint y: 321, distance: 82.9
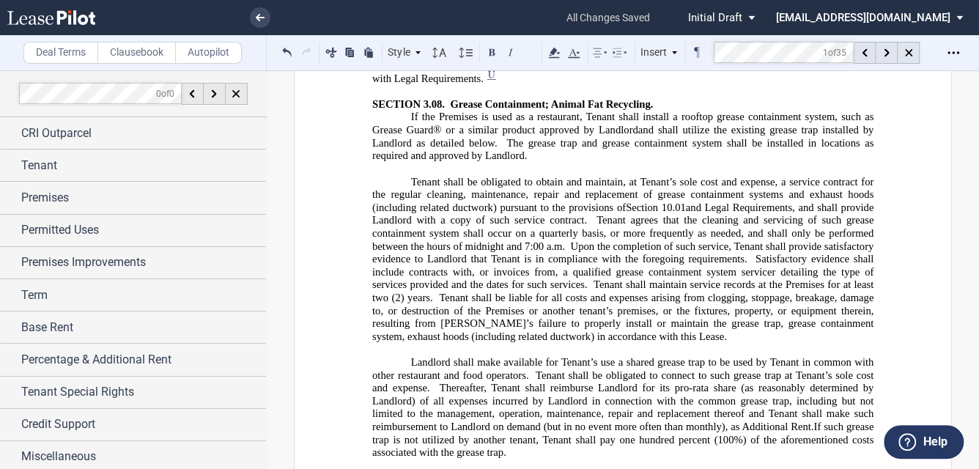
drag, startPoint x: 618, startPoint y: 313, endPoint x: 690, endPoint y: 318, distance: 72.0
drag, startPoint x: 636, startPoint y: 325, endPoint x: 653, endPoint y: 325, distance: 16.9
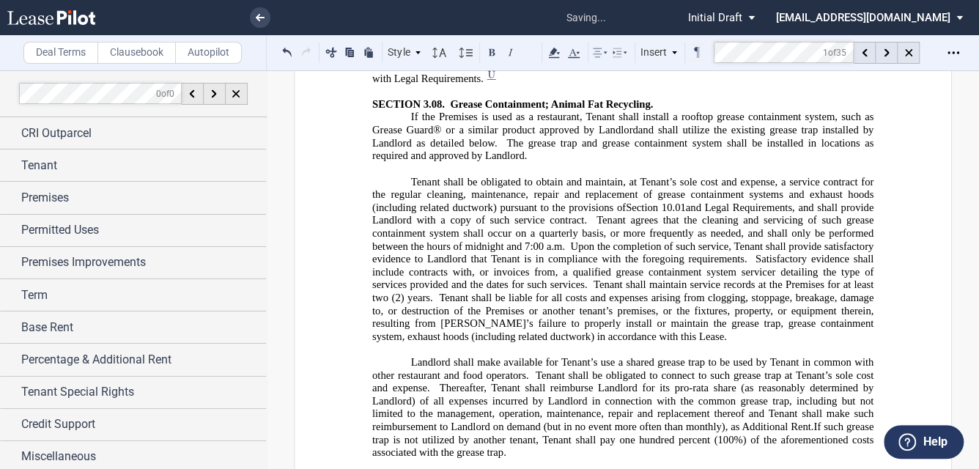
drag, startPoint x: 681, startPoint y: 337, endPoint x: 617, endPoint y: 335, distance: 64.5
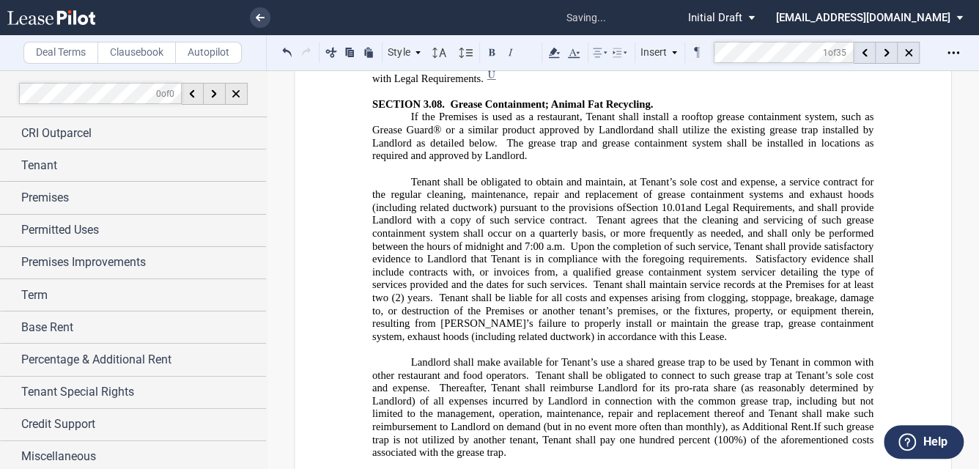
drag, startPoint x: 688, startPoint y: 339, endPoint x: 695, endPoint y: 339, distance: 7.4
drag, startPoint x: 411, startPoint y: 285, endPoint x: 441, endPoint y: 348, distance: 70.2
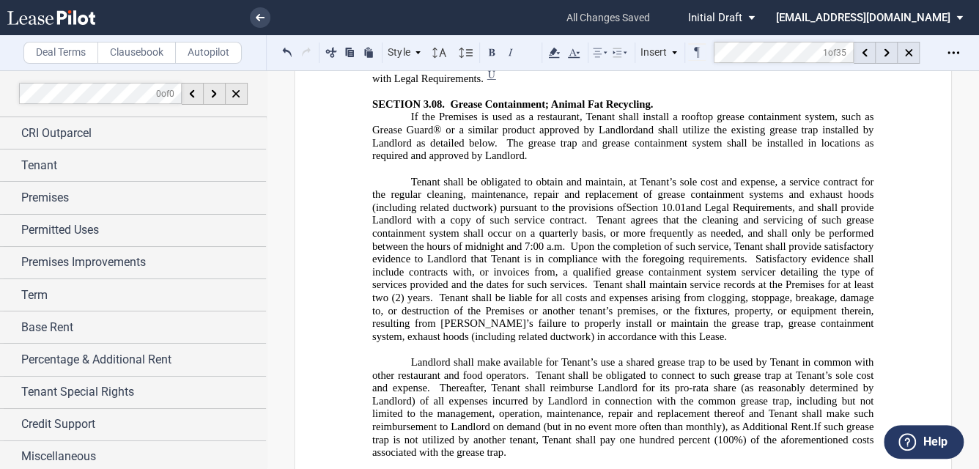
copy span "﻿Tenant shall be permitted to place its kitchen grease/animal fats ("Fat Storag…"
